Goal: Information Seeking & Learning: Learn about a topic

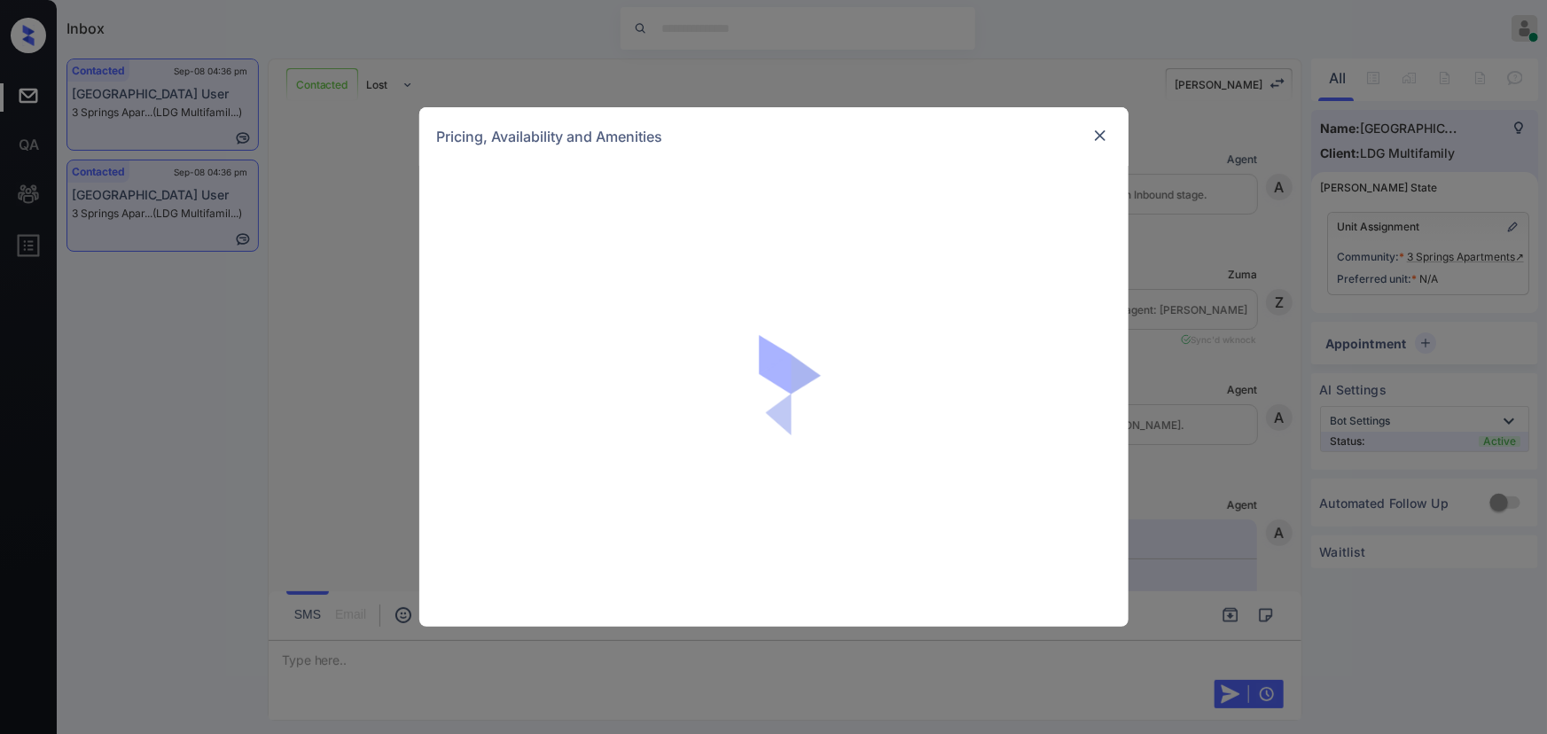
scroll to position [1438, 0]
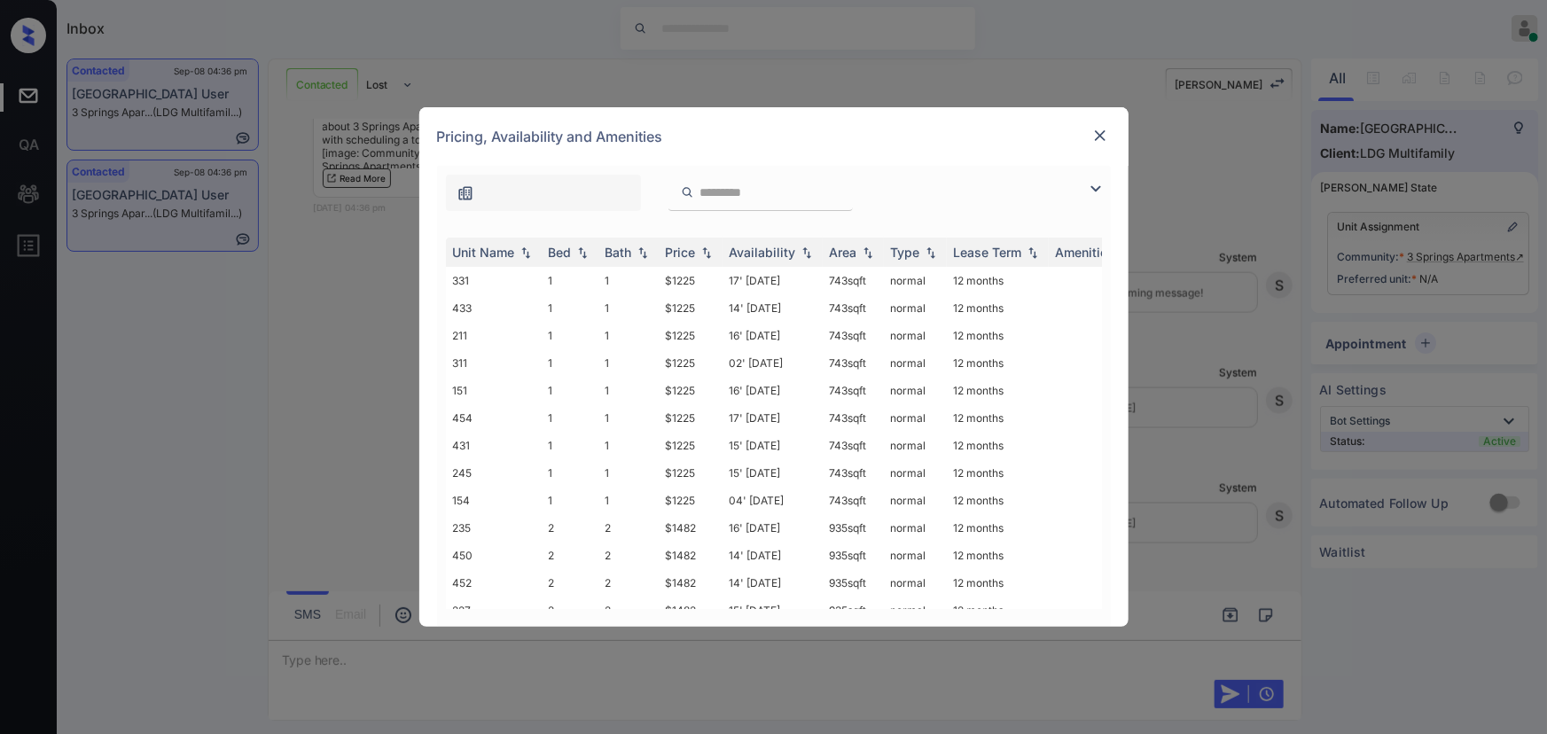
click at [1096, 194] on img at bounding box center [1095, 188] width 21 height 21
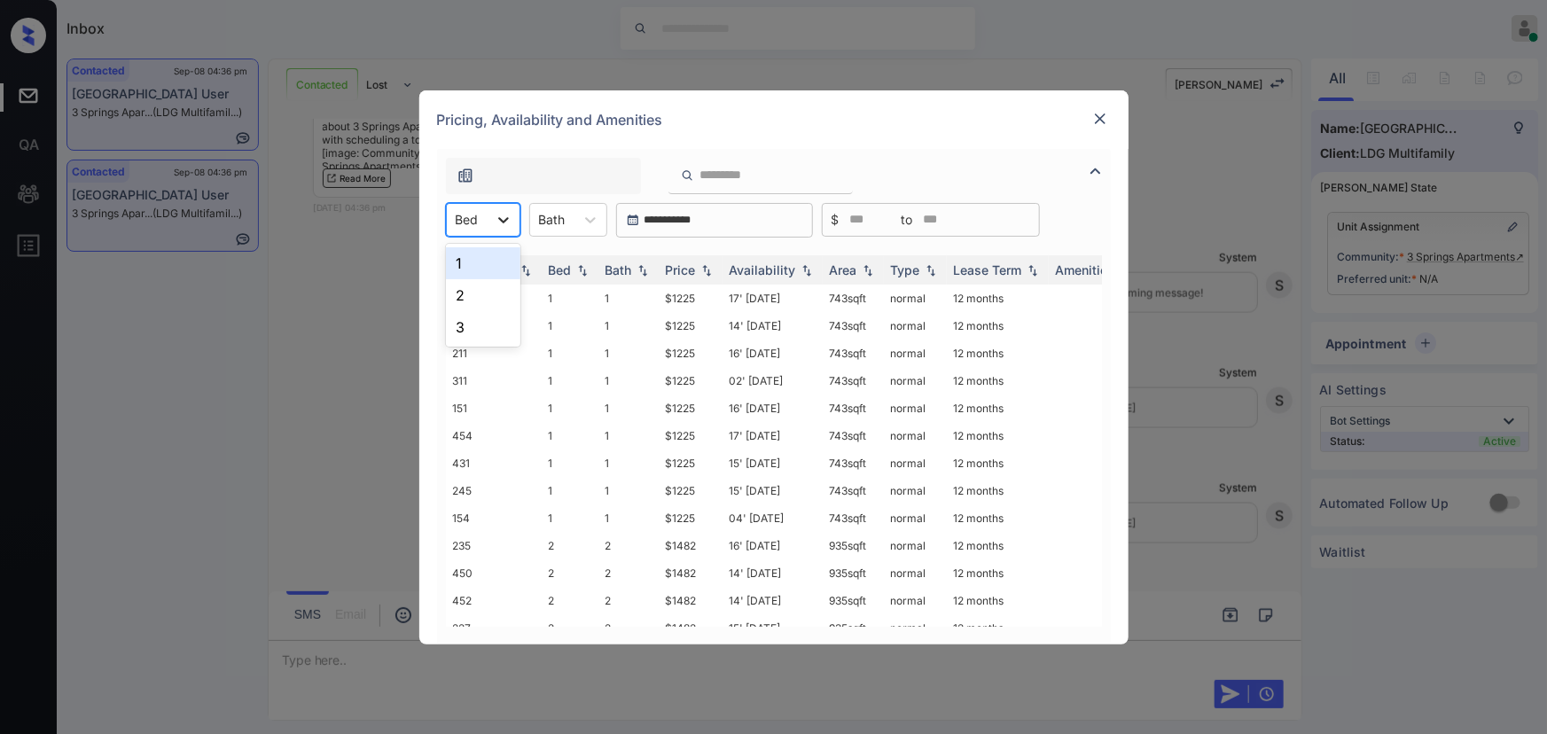
click at [510, 221] on icon at bounding box center [504, 220] width 18 height 18
click at [464, 258] on div "1" at bounding box center [483, 263] width 74 height 32
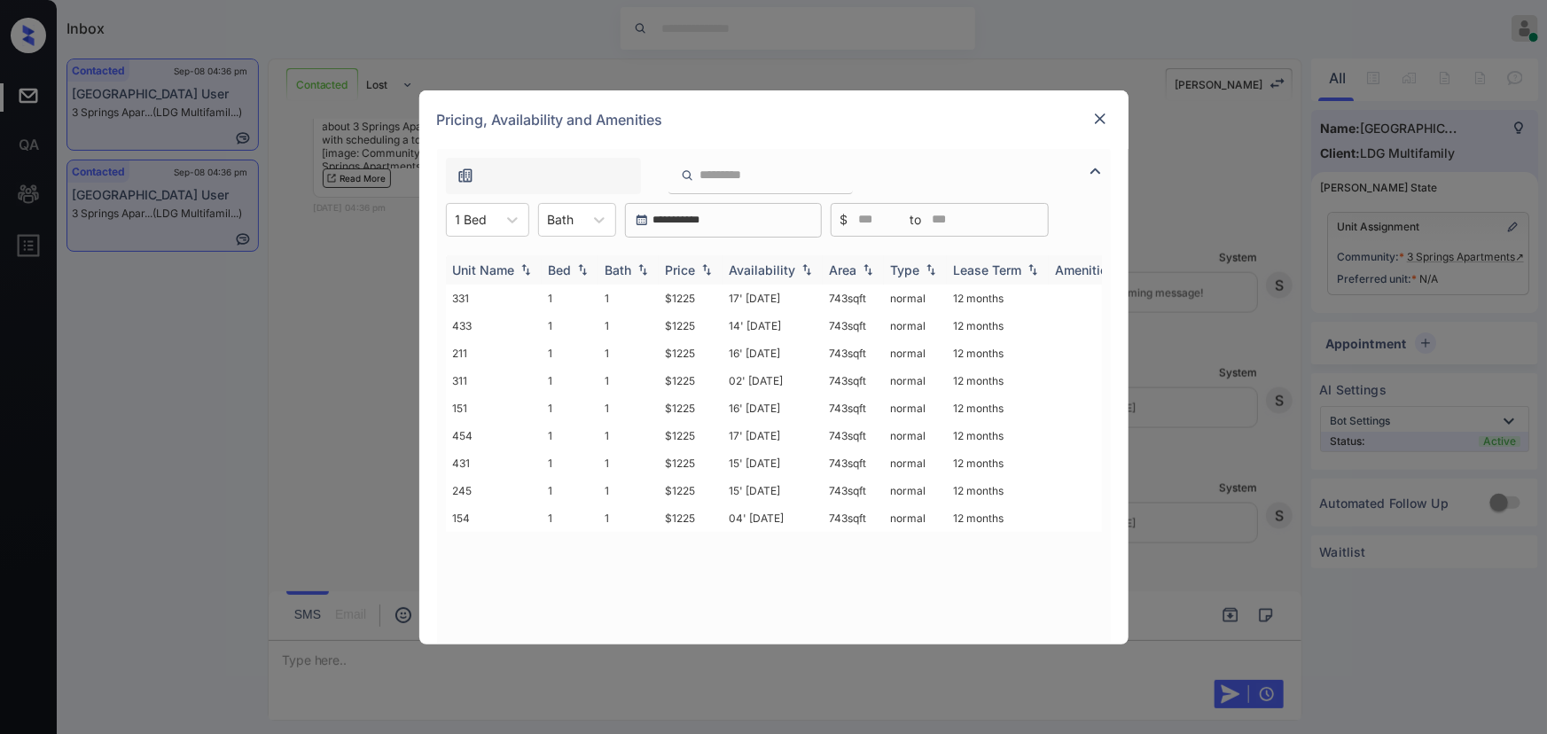
click at [702, 267] on img at bounding box center [707, 269] width 18 height 12
click at [703, 267] on img at bounding box center [707, 269] width 18 height 13
click at [811, 301] on td "17' Mar 25" at bounding box center [772, 298] width 100 height 27
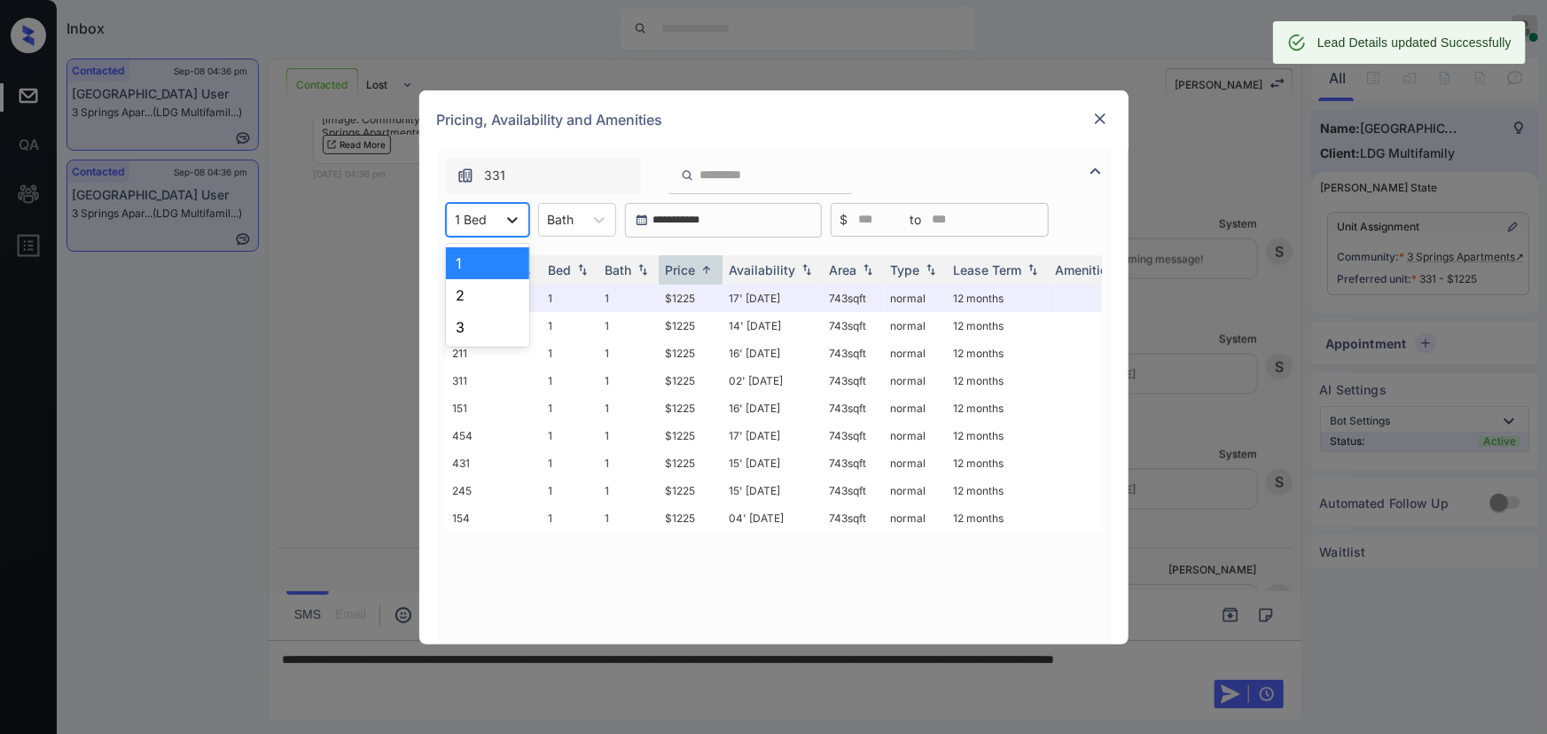
click at [507, 218] on icon at bounding box center [512, 220] width 11 height 6
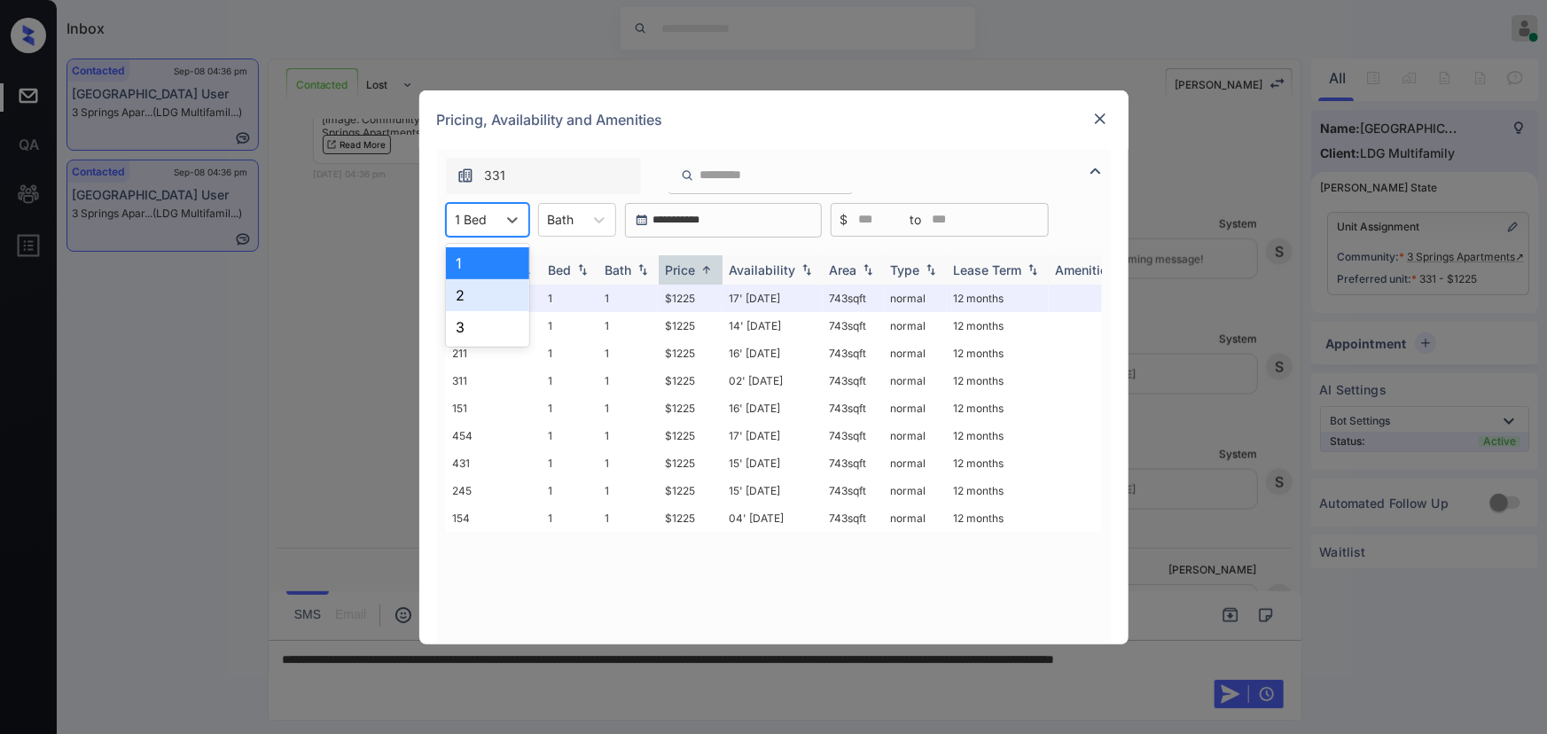
click at [478, 293] on div "2" at bounding box center [487, 295] width 83 height 32
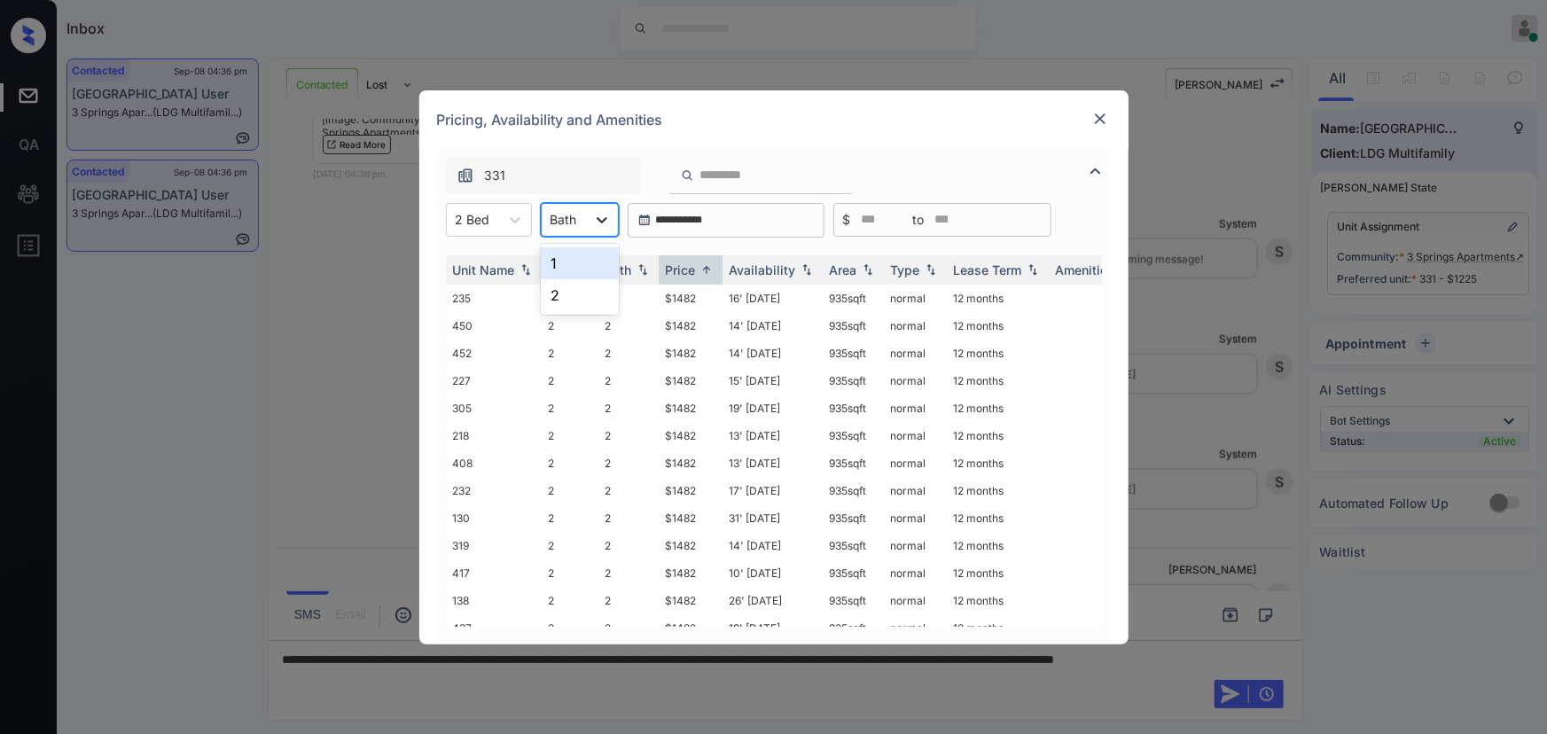
click at [605, 223] on icon at bounding box center [602, 220] width 18 height 18
click at [576, 262] on div "1" at bounding box center [580, 263] width 78 height 32
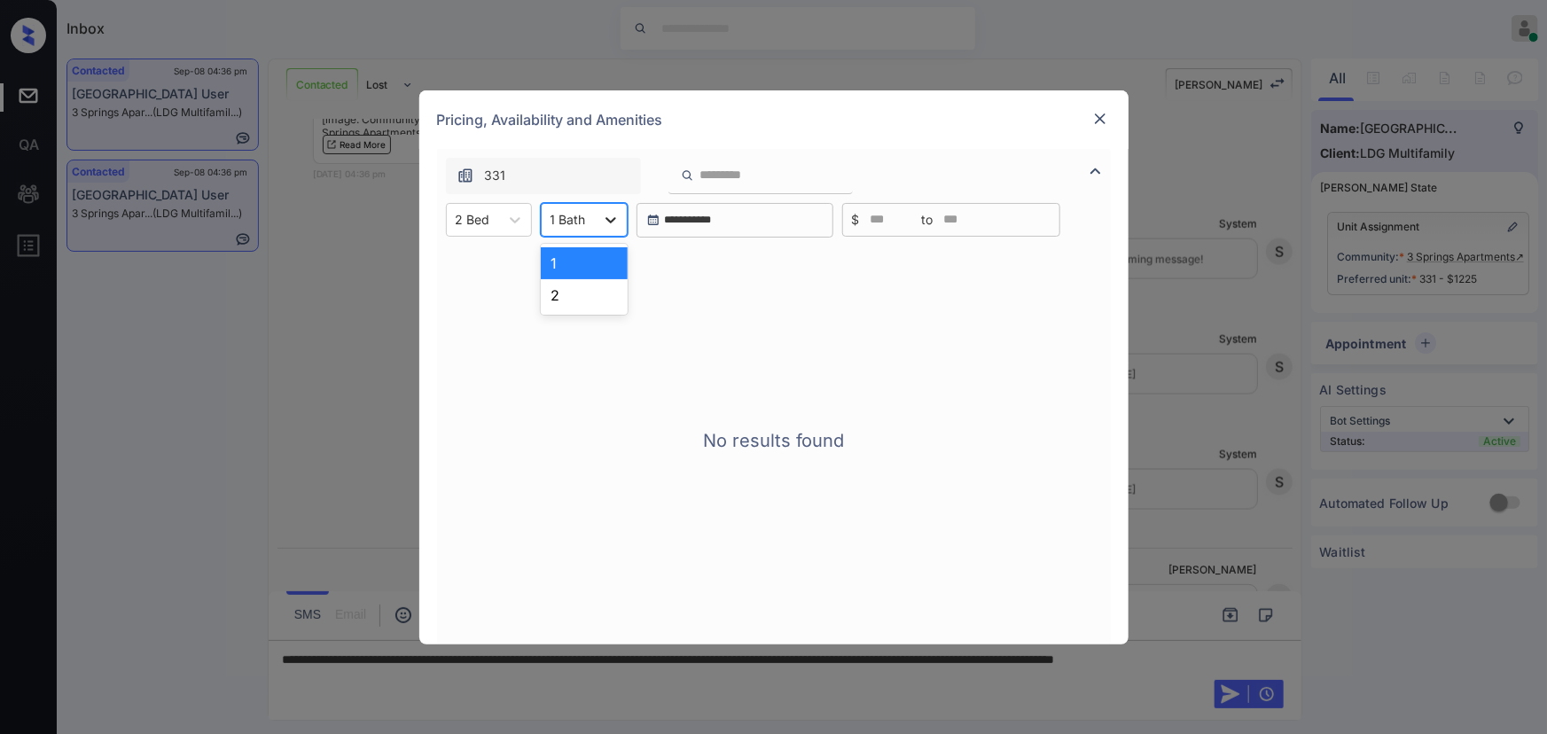
click at [603, 216] on icon at bounding box center [611, 220] width 18 height 18
click at [567, 285] on div "2" at bounding box center [584, 295] width 87 height 32
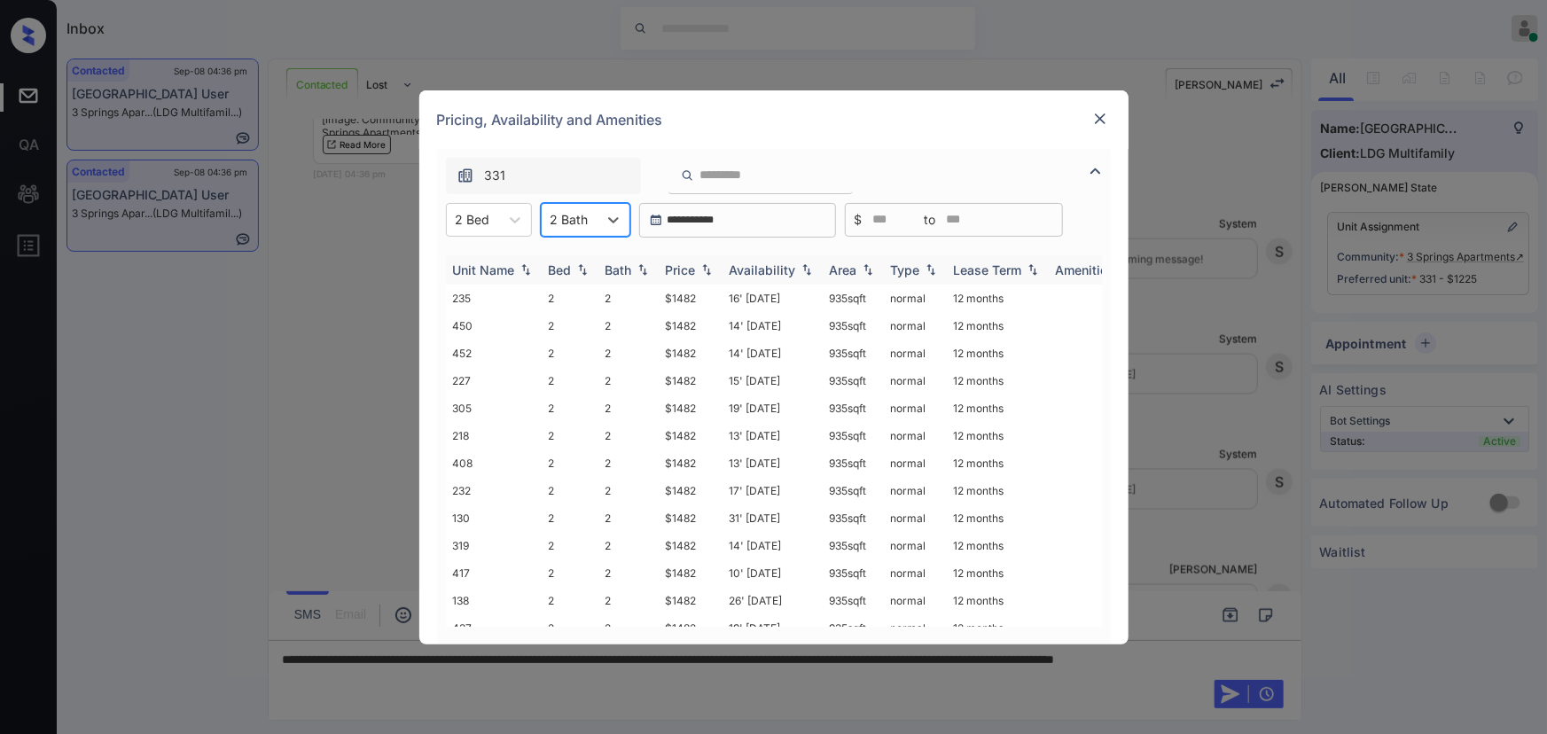
click at [708, 271] on img at bounding box center [707, 269] width 18 height 12
click at [708, 271] on img at bounding box center [707, 269] width 18 height 13
click at [691, 299] on td "$1482" at bounding box center [691, 298] width 64 height 27
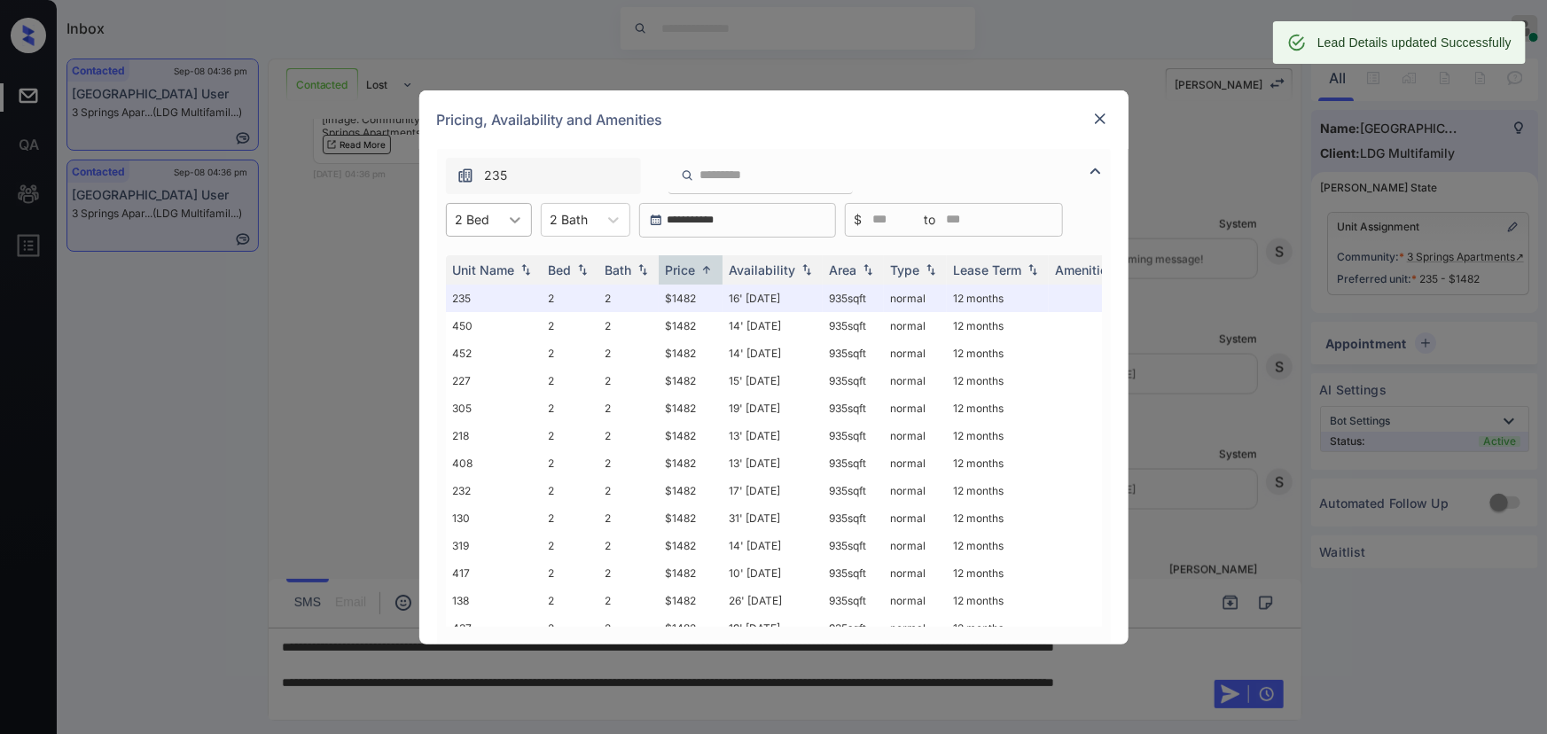
click at [514, 218] on icon at bounding box center [515, 220] width 18 height 18
click at [480, 319] on div "3" at bounding box center [489, 327] width 86 height 32
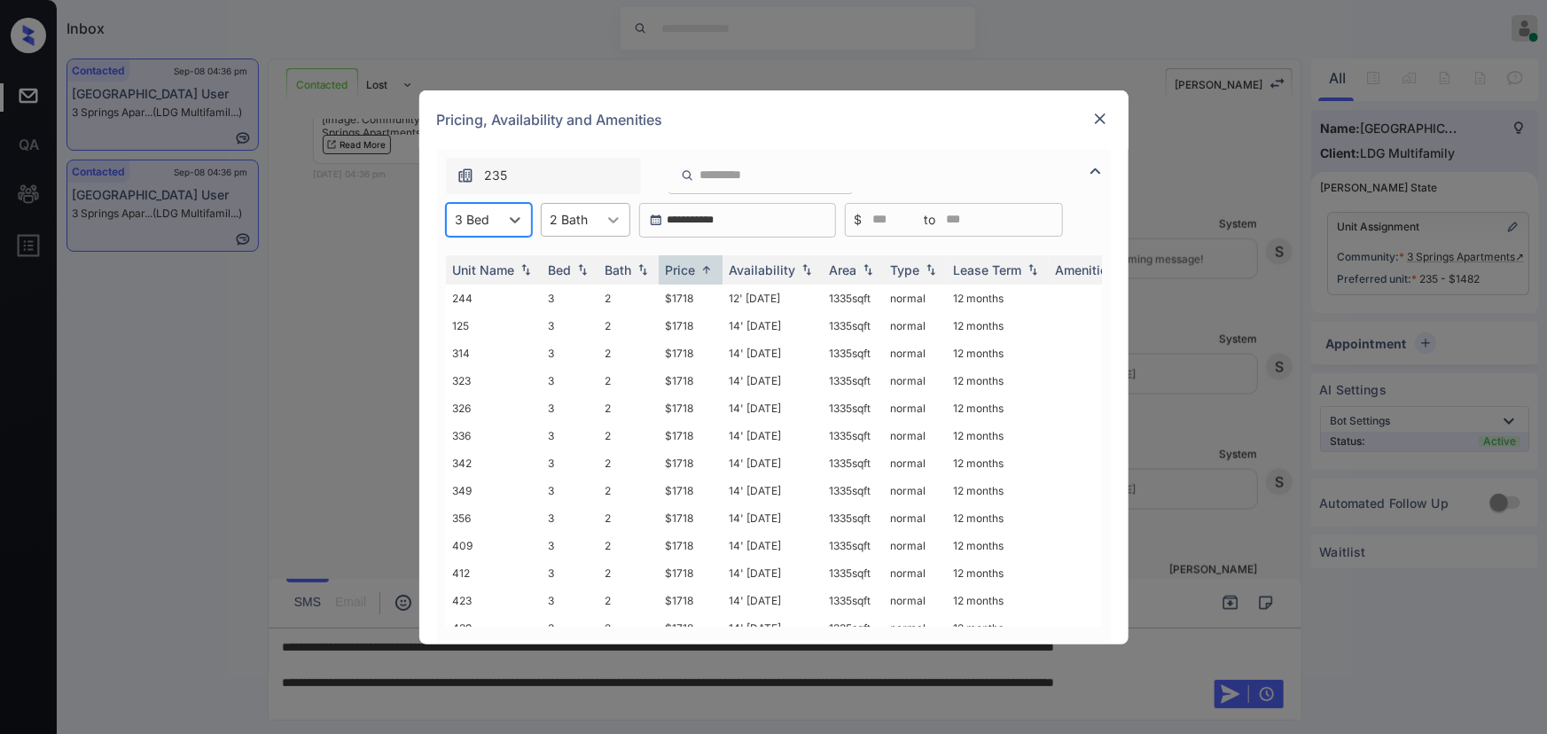
click at [615, 223] on icon at bounding box center [614, 220] width 18 height 18
click at [610, 299] on div "2" at bounding box center [586, 295] width 90 height 32
click at [683, 298] on td "$1718" at bounding box center [691, 298] width 64 height 27
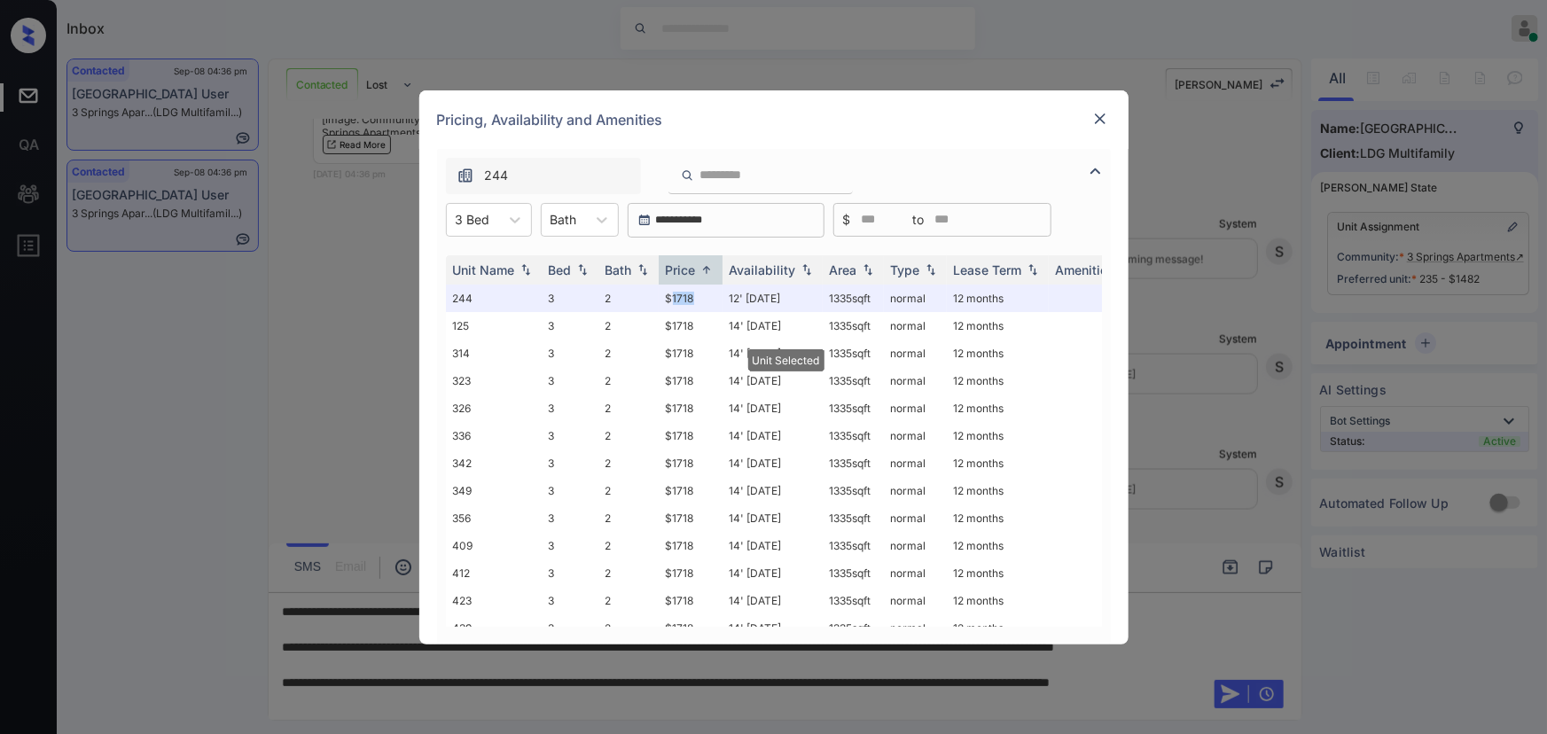
click at [1105, 117] on img at bounding box center [1100, 119] width 18 height 18
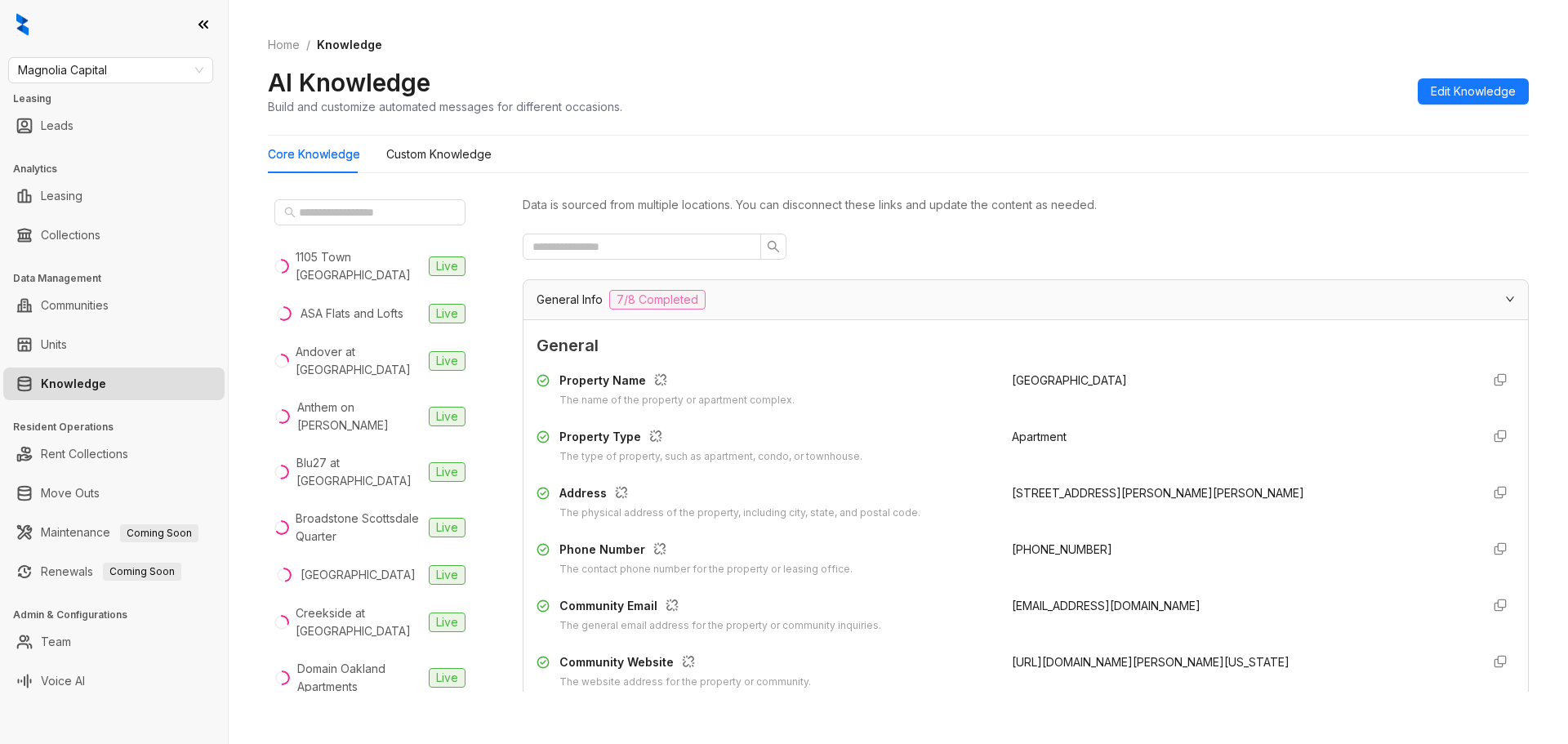
scroll to position [295, 0]
